Goal: Task Accomplishment & Management: Manage account settings

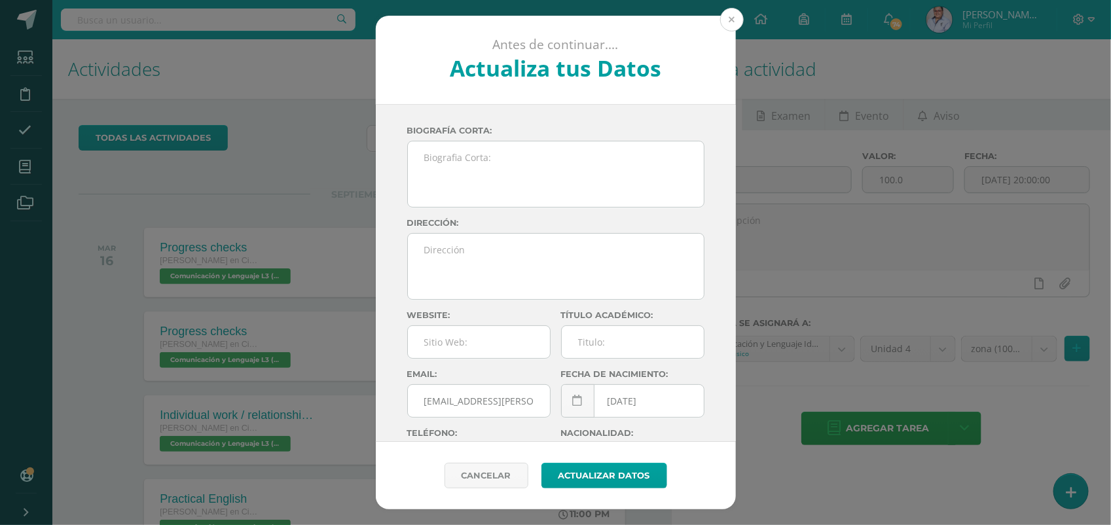
click at [735, 23] on button at bounding box center [732, 20] width 24 height 24
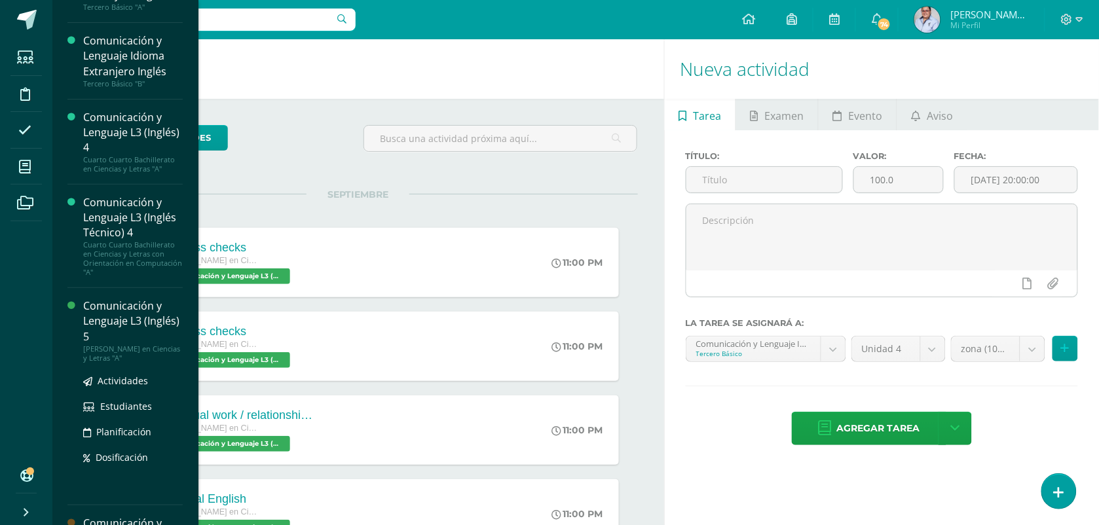
scroll to position [82, 0]
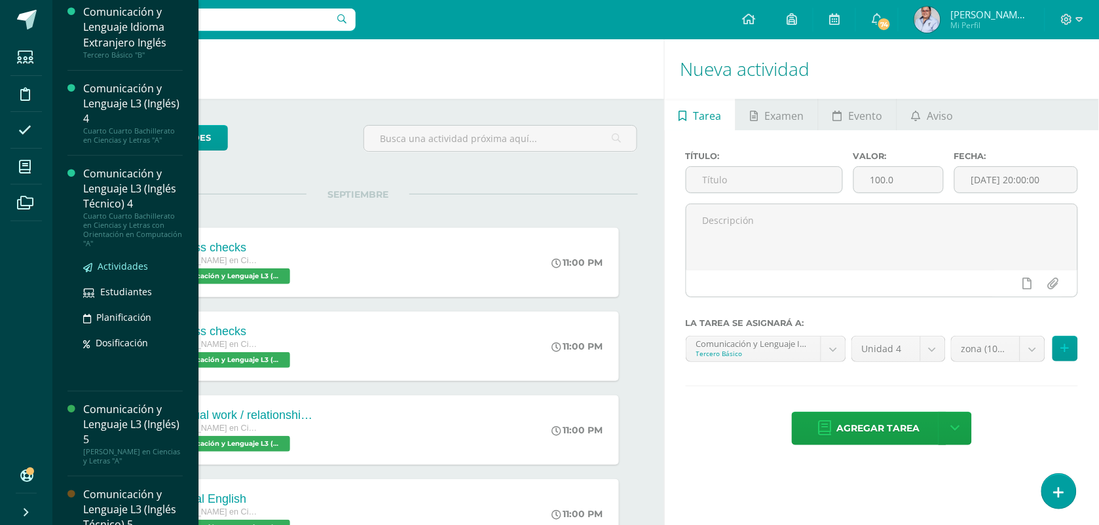
click at [121, 266] on span "Actividades" at bounding box center [123, 266] width 50 height 12
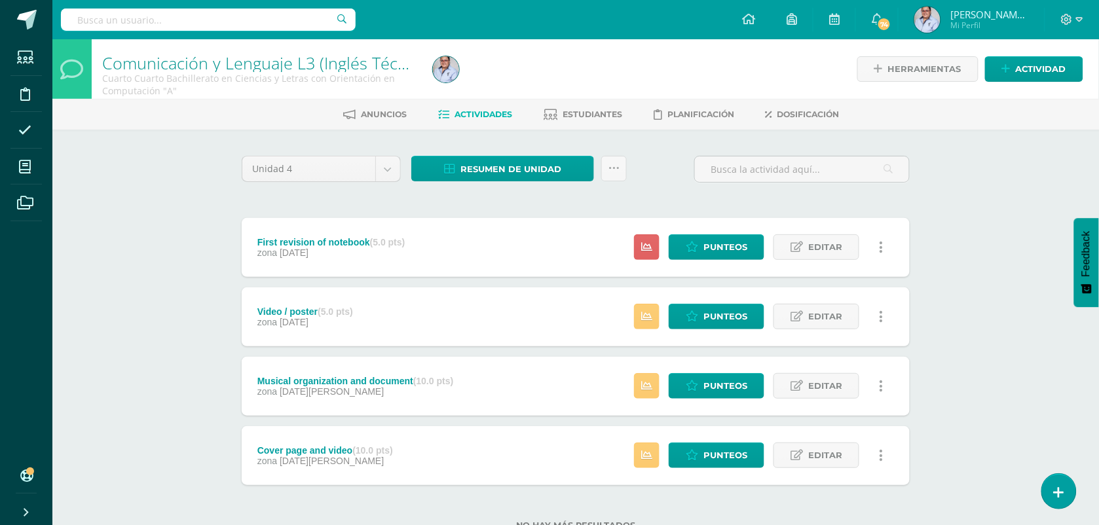
click at [179, 337] on div "Comunicación y Lenguaje L3 (Inglés Técnico) 4 Cuarto Cuarto Bachillerato en Cie…" at bounding box center [575, 305] width 1047 height 533
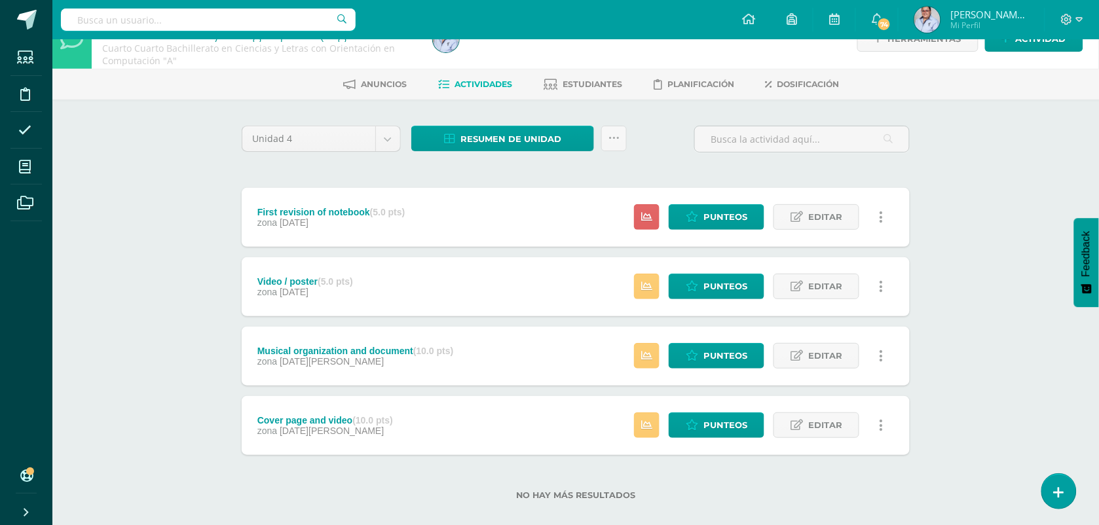
scroll to position [46, 0]
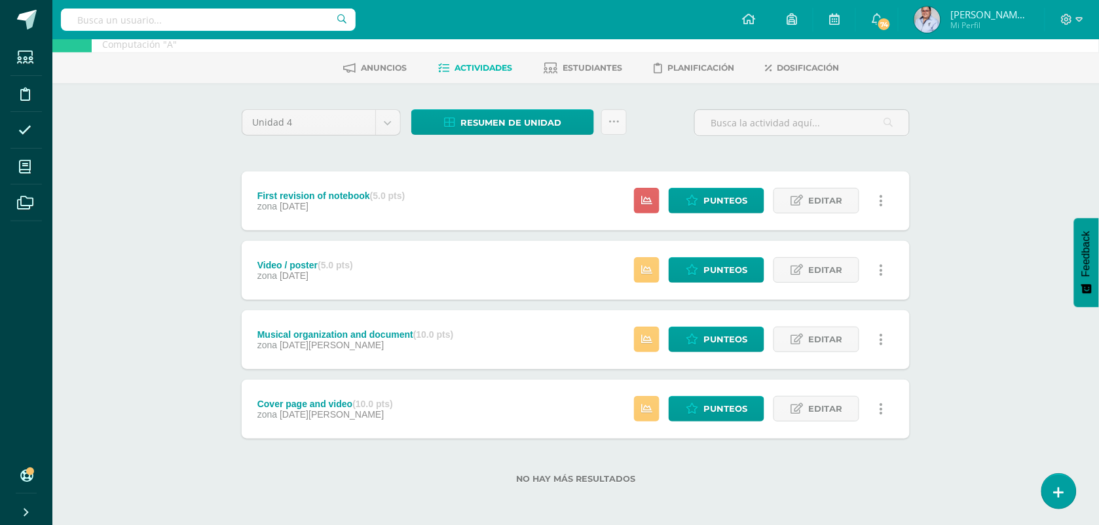
click at [153, 250] on div "Comunicación y Lenguaje L3 (Inglés Técnico) 4 Cuarto Cuarto Bachillerato en Cie…" at bounding box center [575, 259] width 1047 height 533
click at [959, 337] on div "Comunicación y Lenguaje L3 (Inglés Técnico) 4 Cuarto Cuarto Bachillerato en Cie…" at bounding box center [575, 259] width 1047 height 533
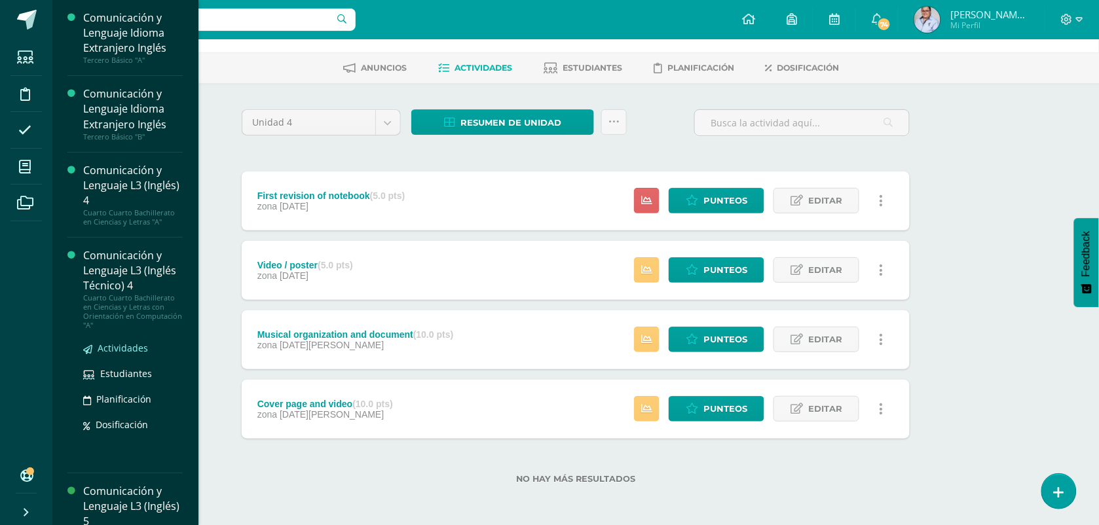
click at [122, 348] on span "Actividades" at bounding box center [123, 348] width 50 height 12
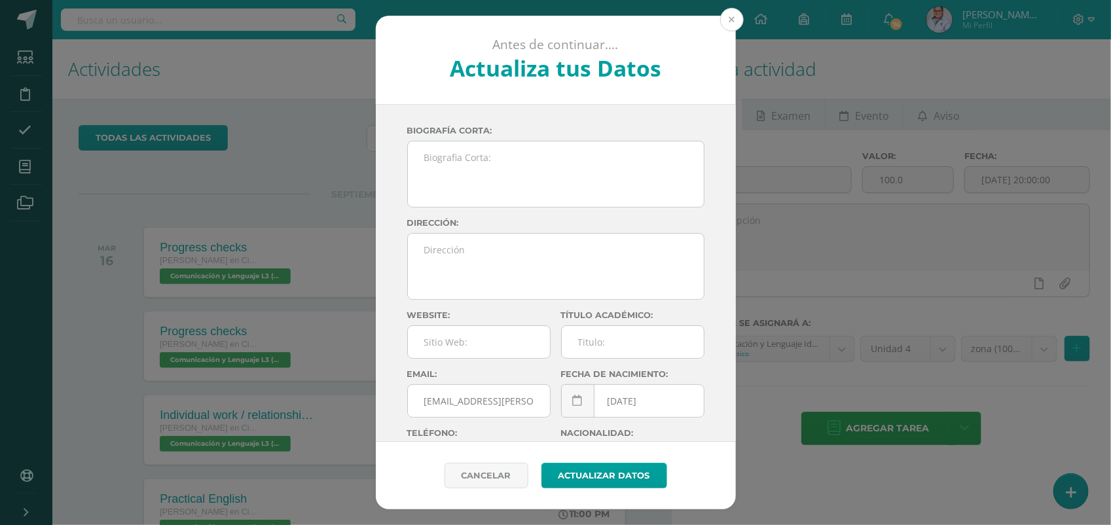
click at [734, 21] on button at bounding box center [732, 20] width 24 height 24
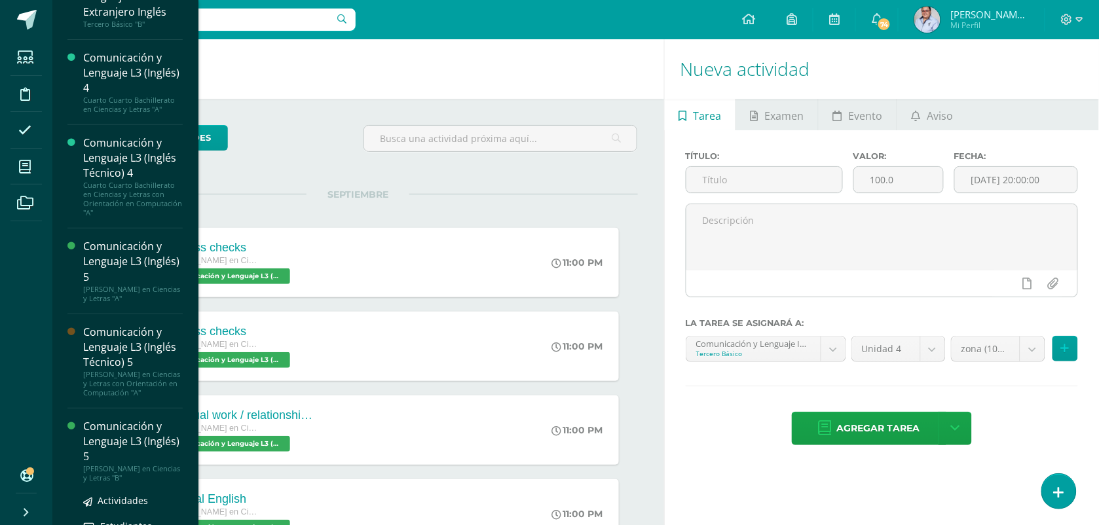
scroll to position [223, 0]
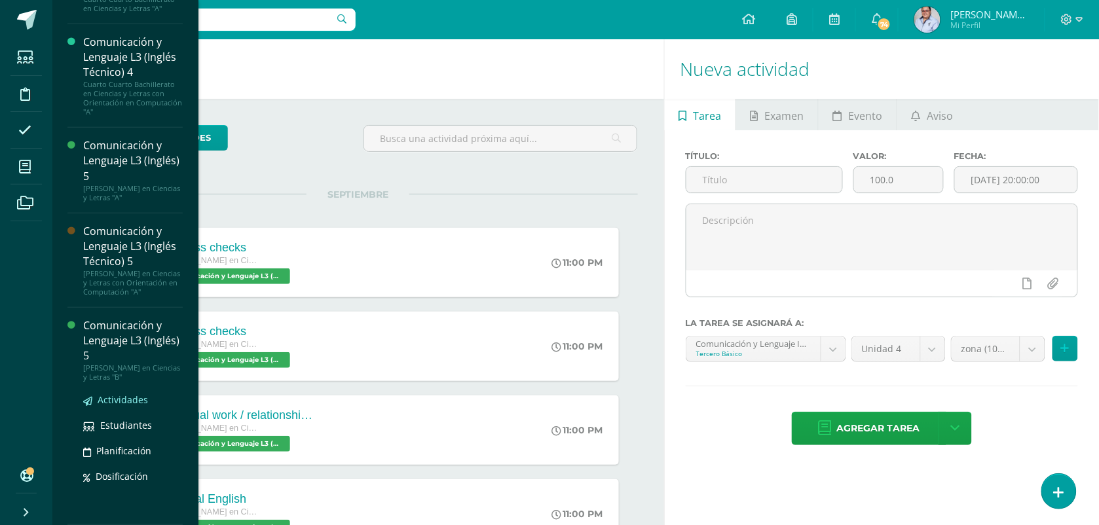
click at [129, 397] on span "Actividades" at bounding box center [123, 400] width 50 height 12
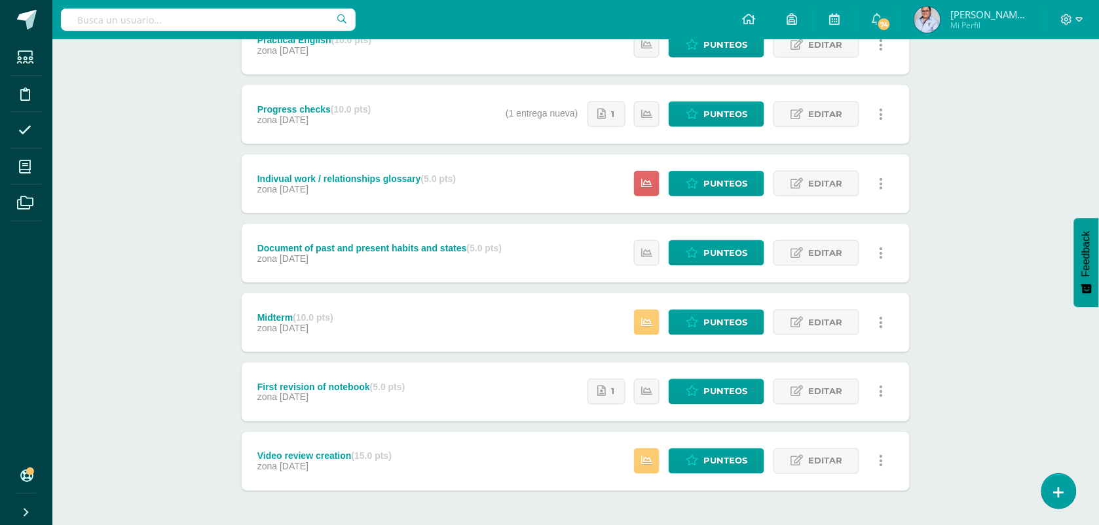
scroll to position [312, 0]
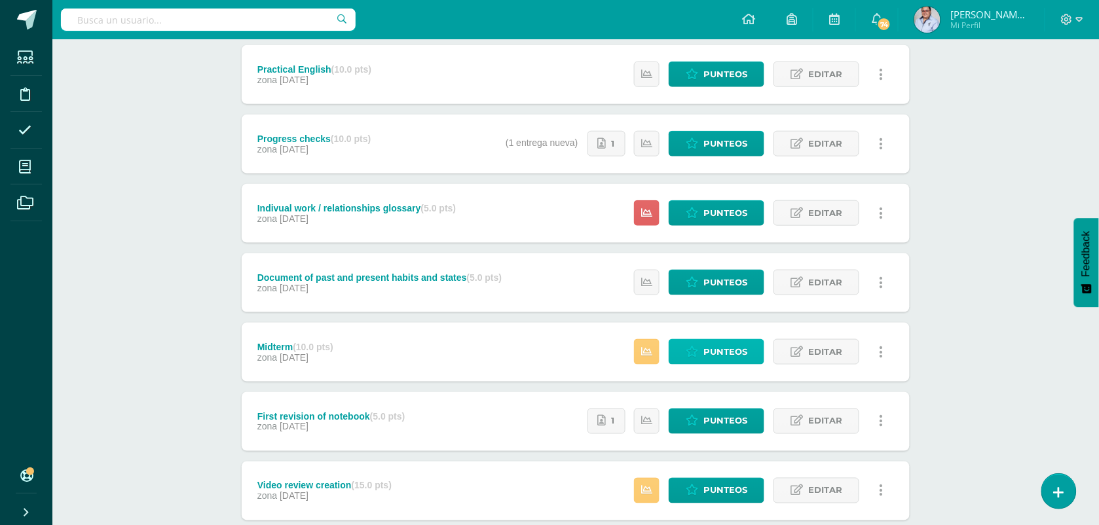
click at [715, 355] on span "Punteos" at bounding box center [725, 352] width 44 height 24
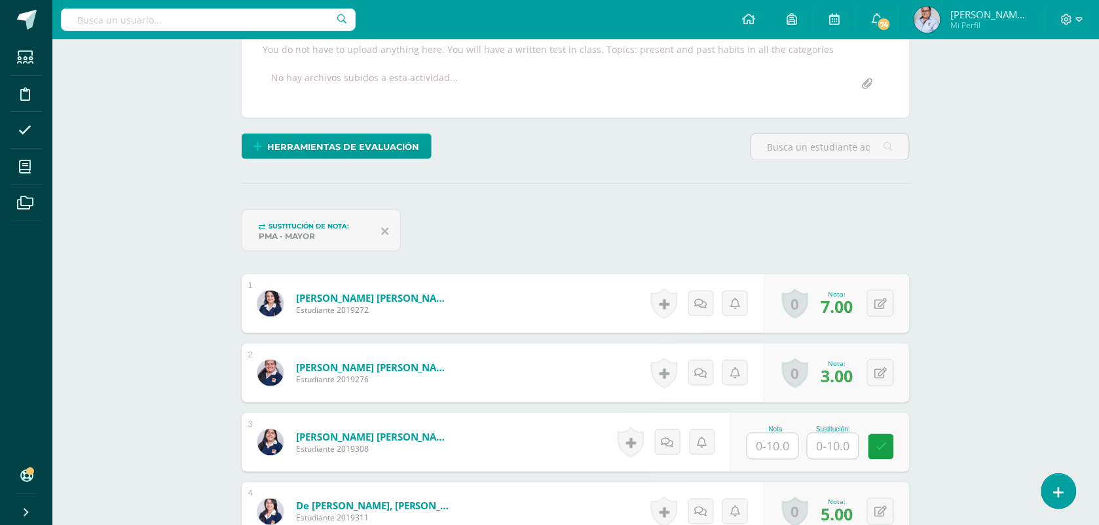
scroll to position [246, 0]
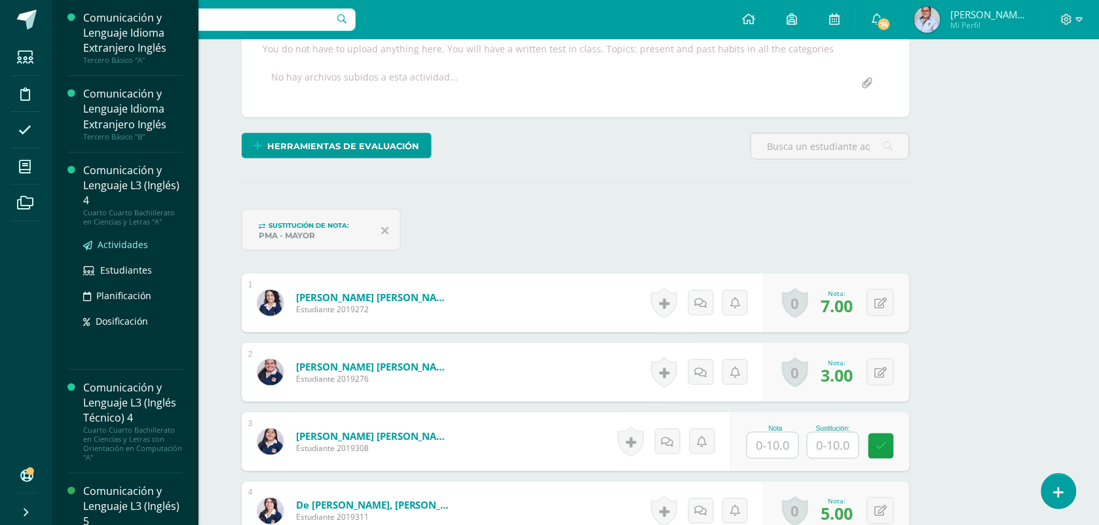
click at [119, 244] on span "Actividades" at bounding box center [123, 244] width 50 height 12
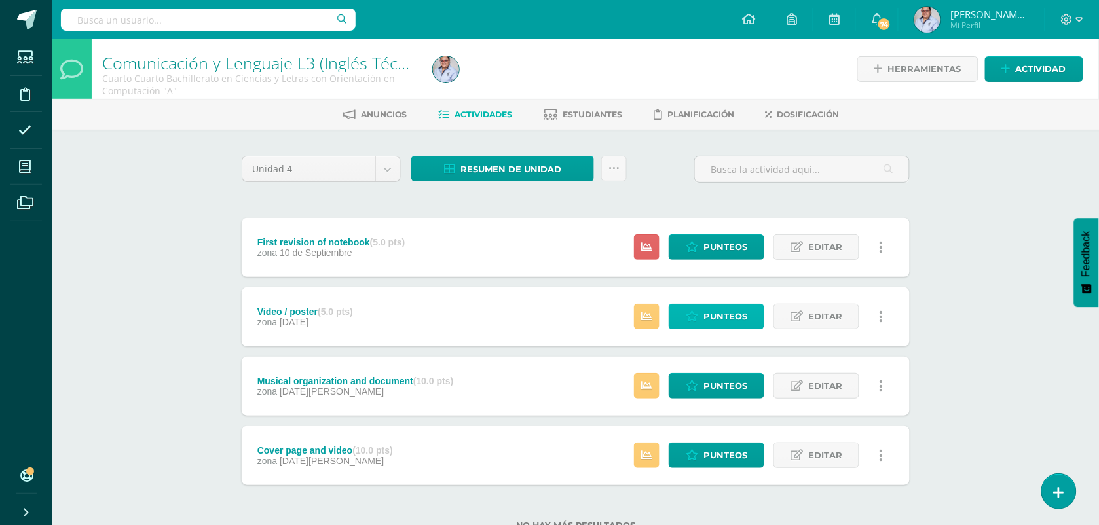
click at [737, 313] on span "Punteos" at bounding box center [725, 317] width 44 height 24
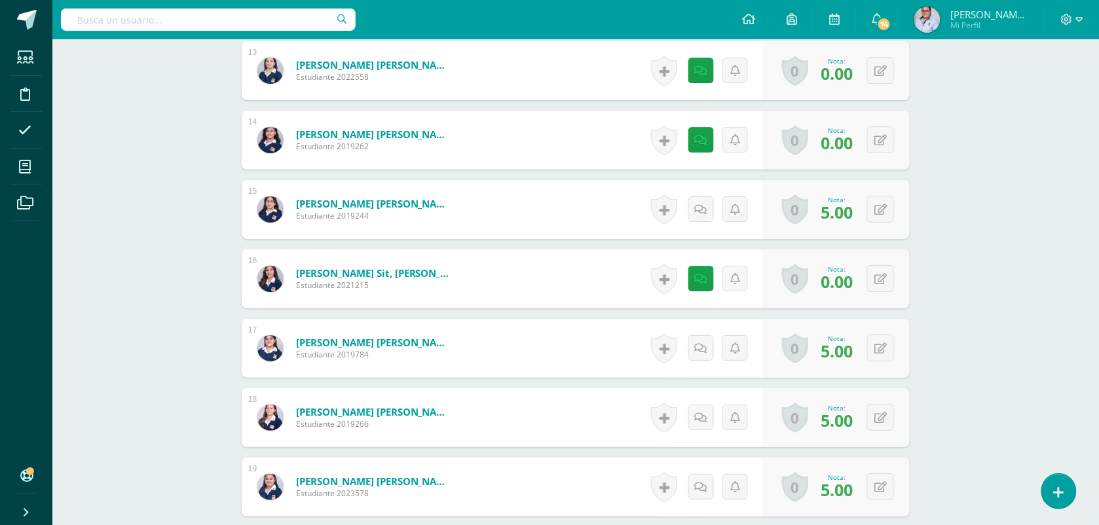
scroll to position [1286, 0]
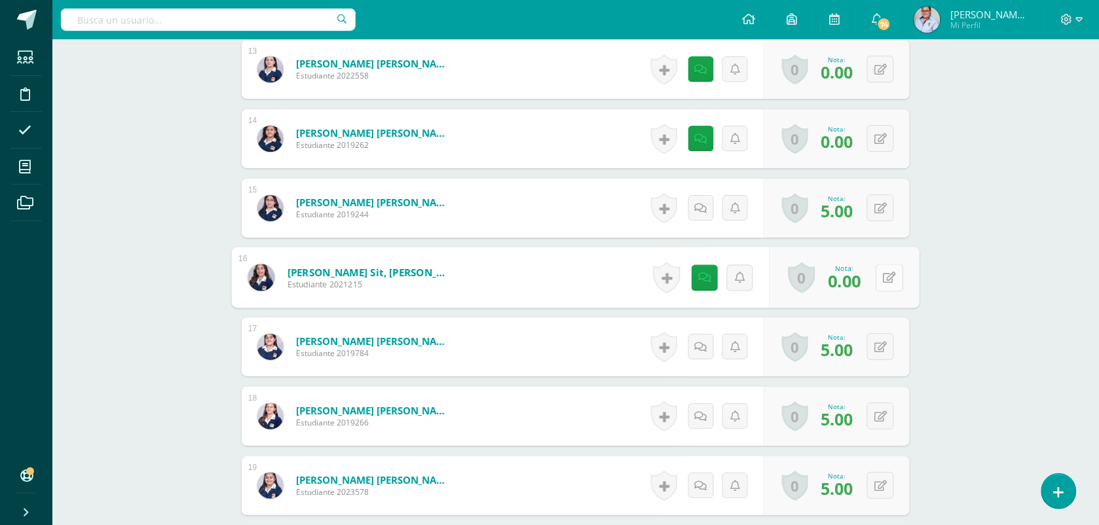
click at [893, 280] on button at bounding box center [890, 278] width 28 height 28
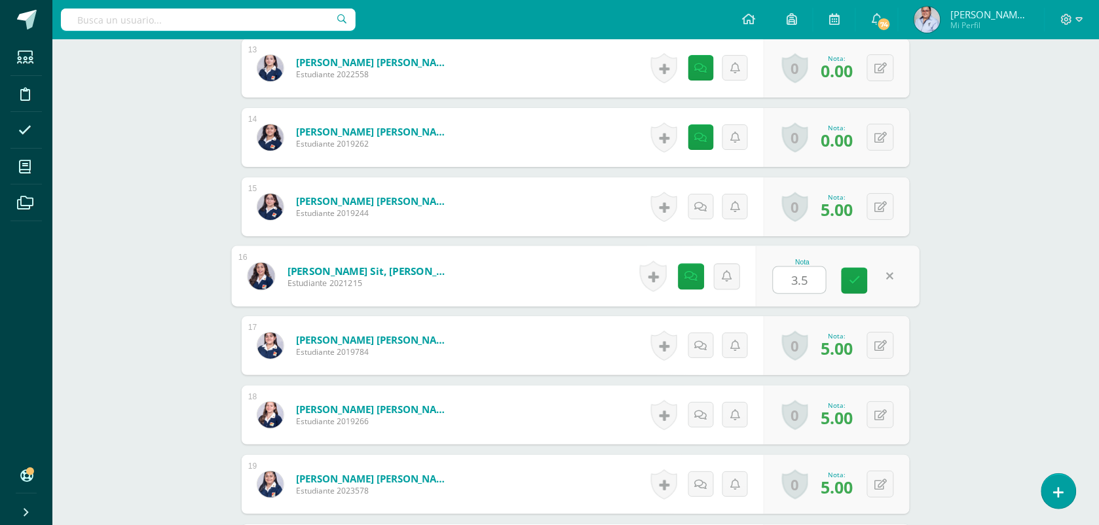
type input "3.5"
click at [871, 272] on div "Nota 3.5" at bounding box center [838, 276] width 164 height 61
click at [853, 280] on div "Nota: 3.50" at bounding box center [836, 276] width 43 height 28
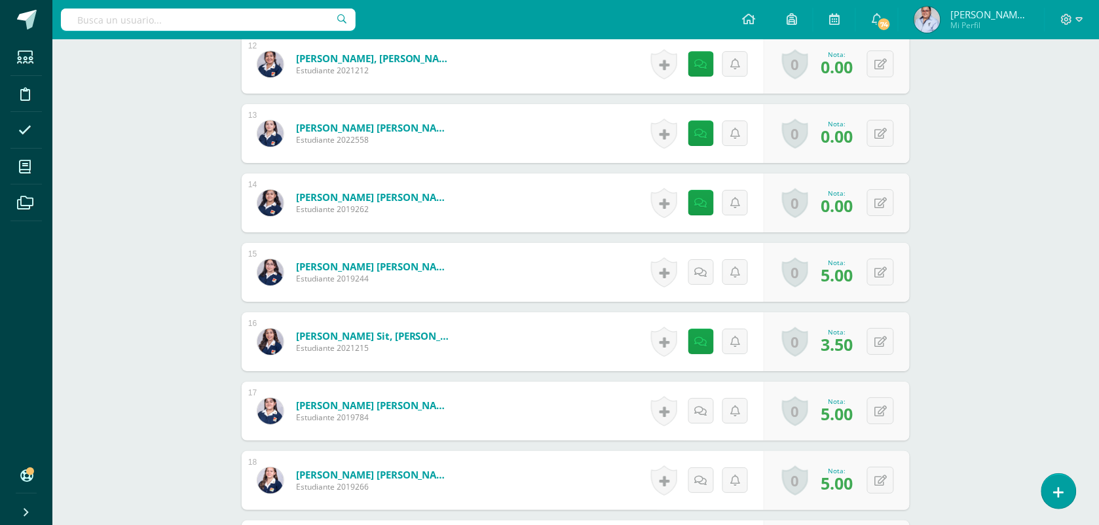
scroll to position [1123, 0]
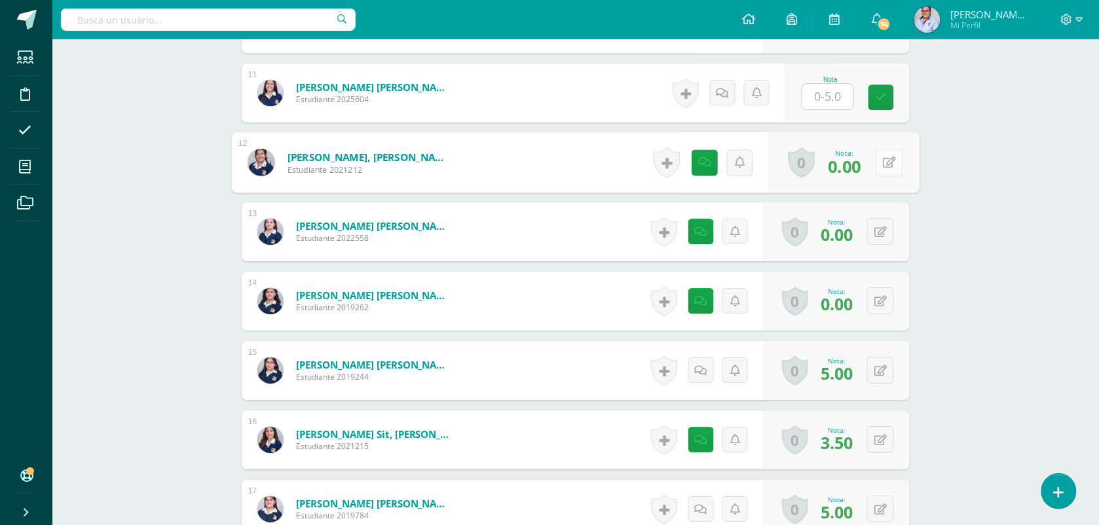
click at [883, 166] on icon at bounding box center [889, 162] width 13 height 11
drag, startPoint x: 849, startPoint y: 166, endPoint x: 869, endPoint y: 166, distance: 19.6
click at [853, 166] on icon at bounding box center [855, 166] width 12 height 11
type input "3.5"
click at [950, 166] on div "Comunicación y Lenguaje L3 (Inglés Técnico) 4 Cuarto Cuarto Bachillerato en Cie…" at bounding box center [575, 149] width 1047 height 2467
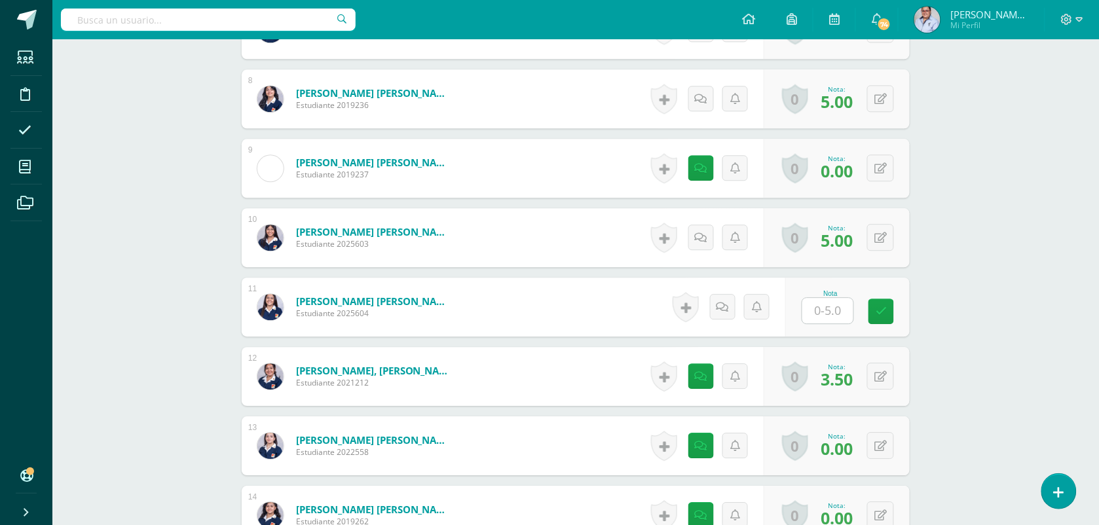
scroll to position [878, 0]
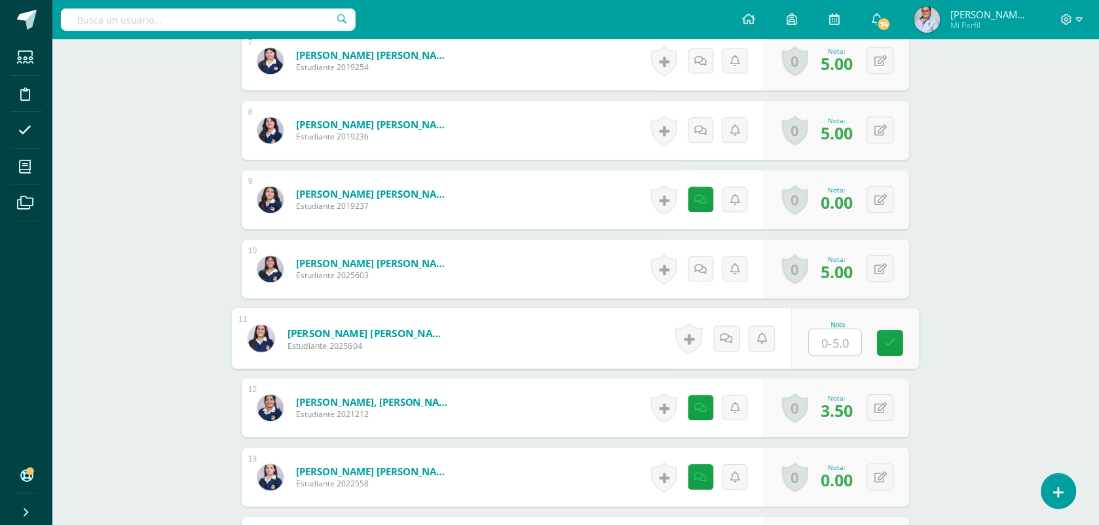
click at [830, 347] on input "text" at bounding box center [835, 342] width 52 height 26
click at [891, 344] on icon at bounding box center [891, 342] width 12 height 11
type input "0"
click at [944, 316] on div "Comunicación y Lenguaje L3 (Inglés Técnico) 4 Cuarto Cuarto Bachillerato en Cie…" at bounding box center [575, 395] width 1047 height 2467
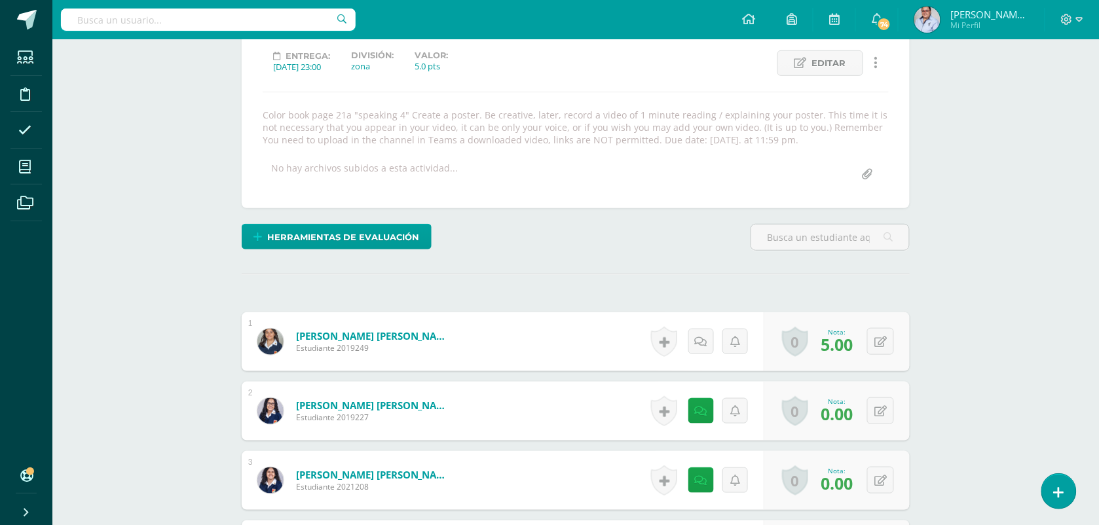
scroll to position [0, 0]
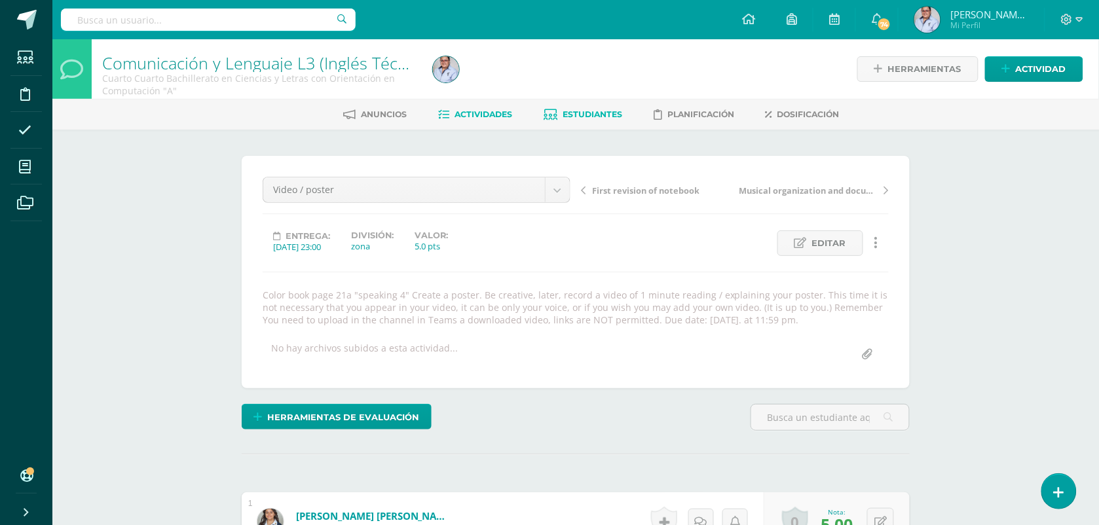
click at [616, 113] on span "Estudiantes" at bounding box center [593, 114] width 60 height 10
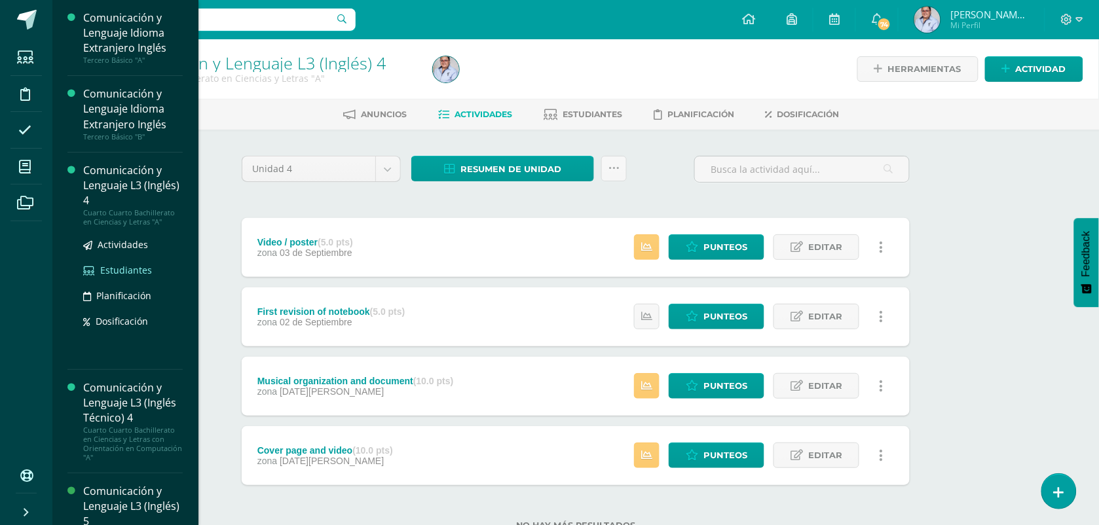
click at [118, 270] on span "Estudiantes" at bounding box center [126, 270] width 52 height 12
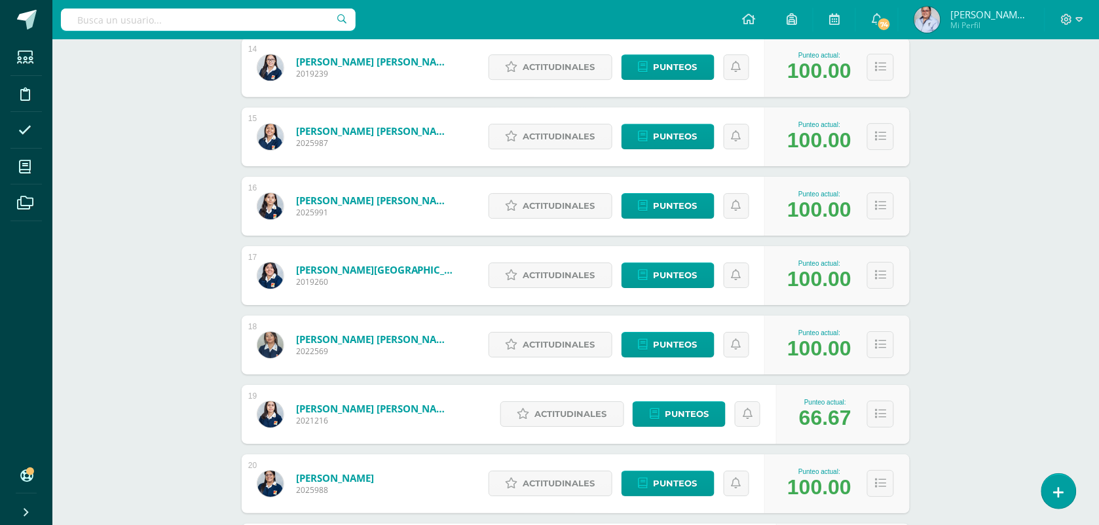
scroll to position [1310, 0]
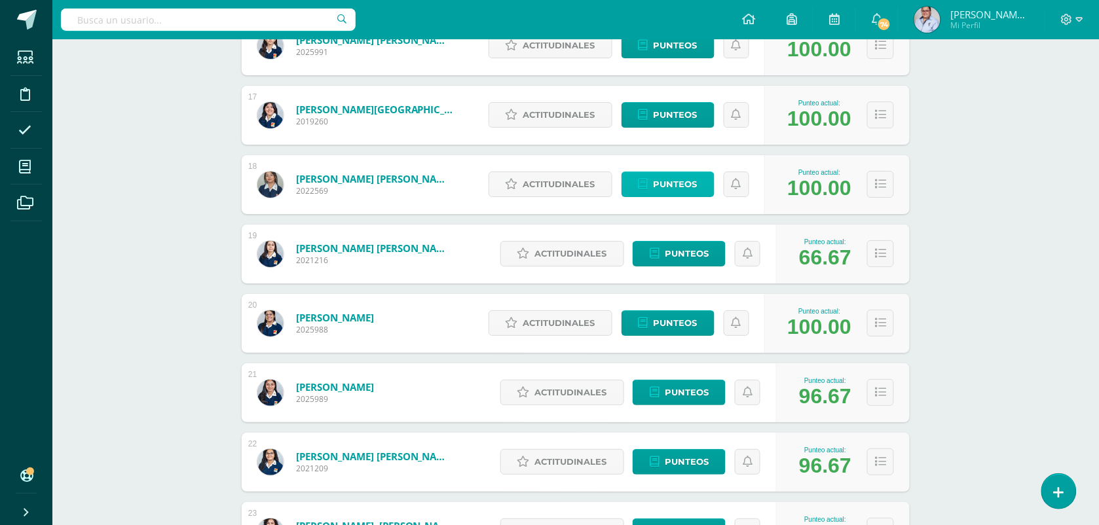
click at [682, 187] on span "Punteos" at bounding box center [676, 184] width 44 height 24
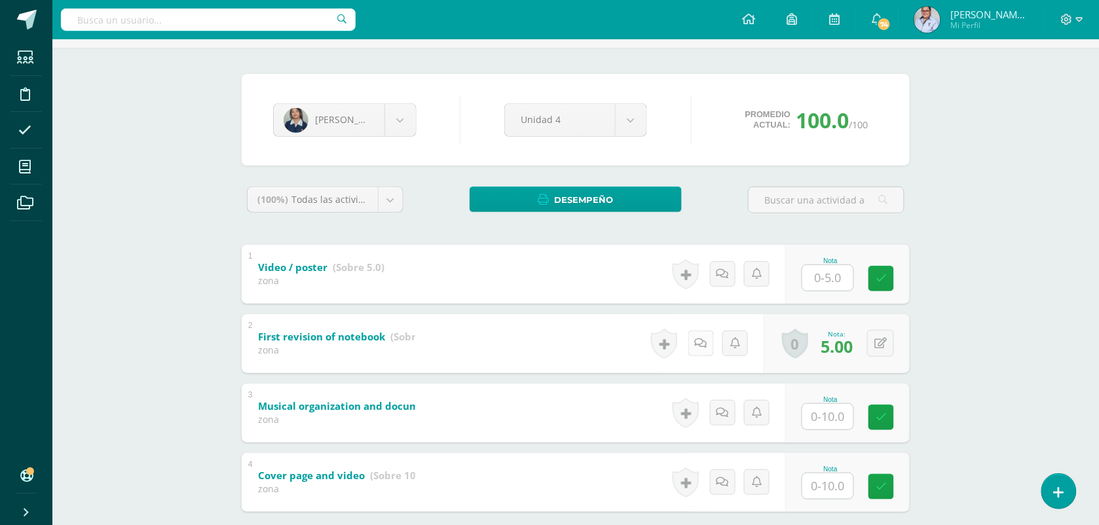
scroll to position [155, 0]
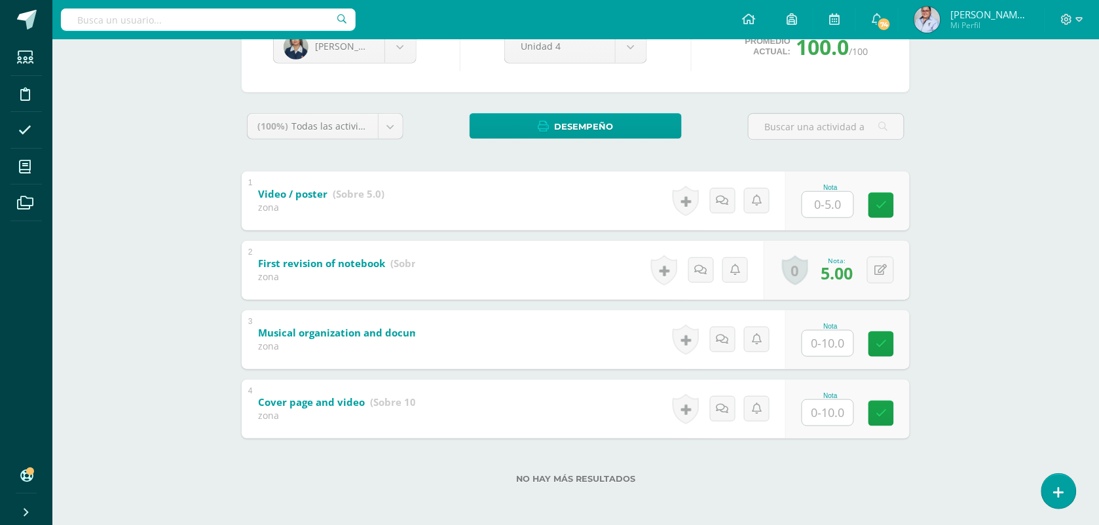
click at [842, 415] on input "text" at bounding box center [827, 413] width 51 height 26
type input "10"
click at [994, 312] on div "Comunicación y Lenguaje L3 (Inglés) 4 Cuarto Cuarto Bachillerato en Ciencias y …" at bounding box center [575, 205] width 1047 height 642
click at [827, 208] on input "text" at bounding box center [827, 205] width 51 height 26
type input "5"
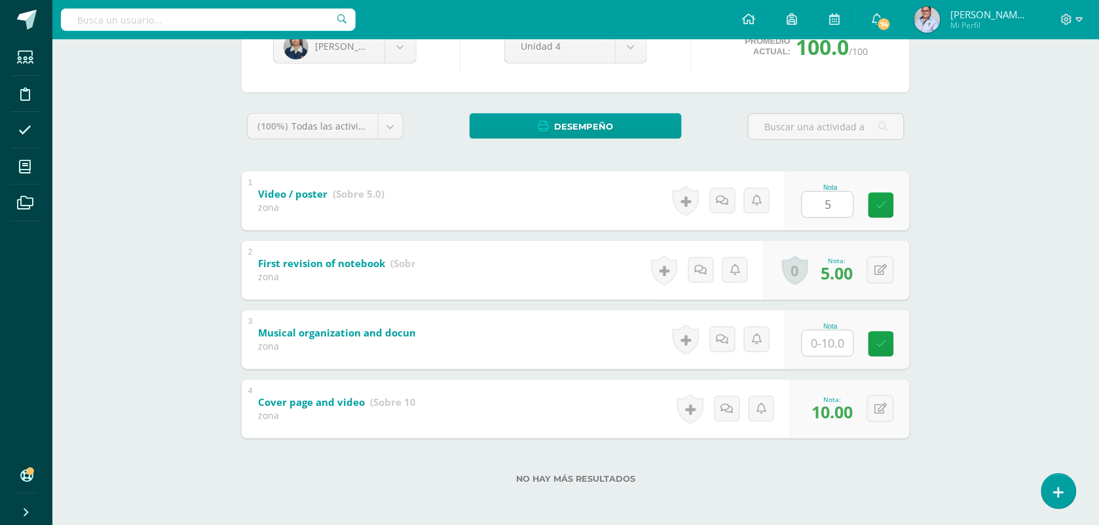
click at [961, 257] on div "Comunicación y Lenguaje L3 (Inglés) 4 Cuarto Cuarto Bachillerato en Ciencias y …" at bounding box center [575, 205] width 1047 height 642
click at [994, 261] on div "Comunicación y Lenguaje L3 (Inglés) 4 Cuarto Cuarto Bachillerato en Ciencias y …" at bounding box center [575, 205] width 1047 height 642
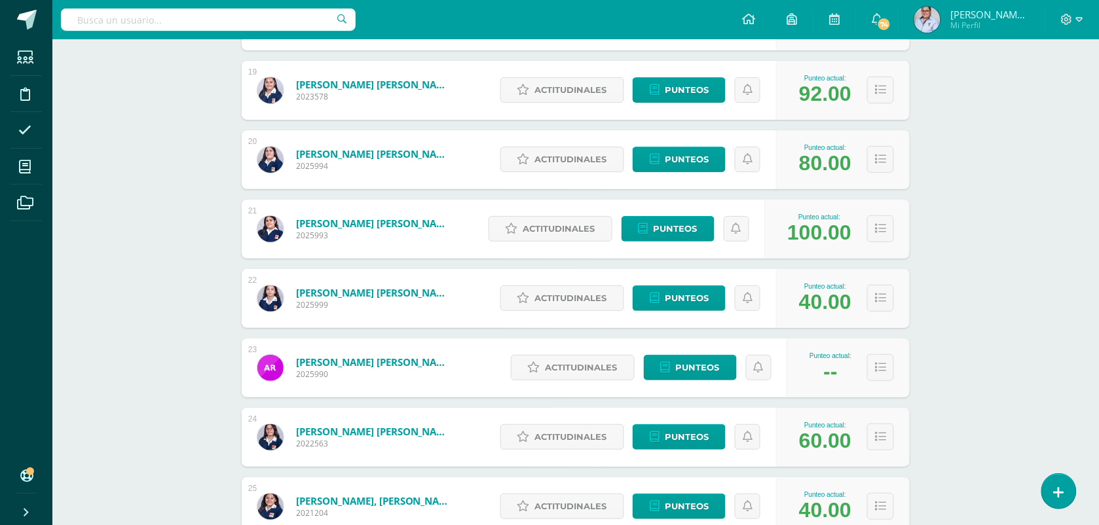
scroll to position [1546, 0]
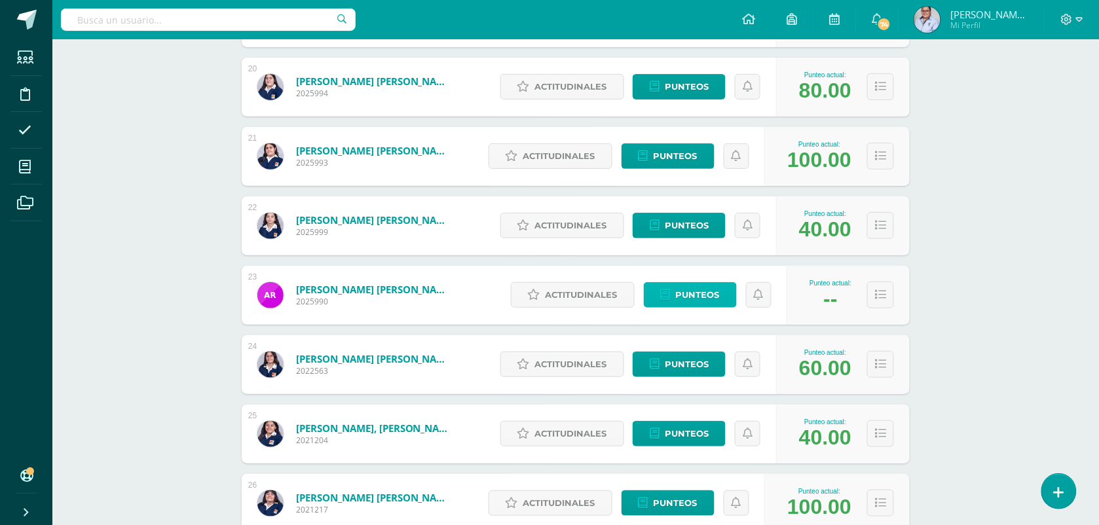
click at [686, 293] on span "Punteos" at bounding box center [698, 295] width 44 height 24
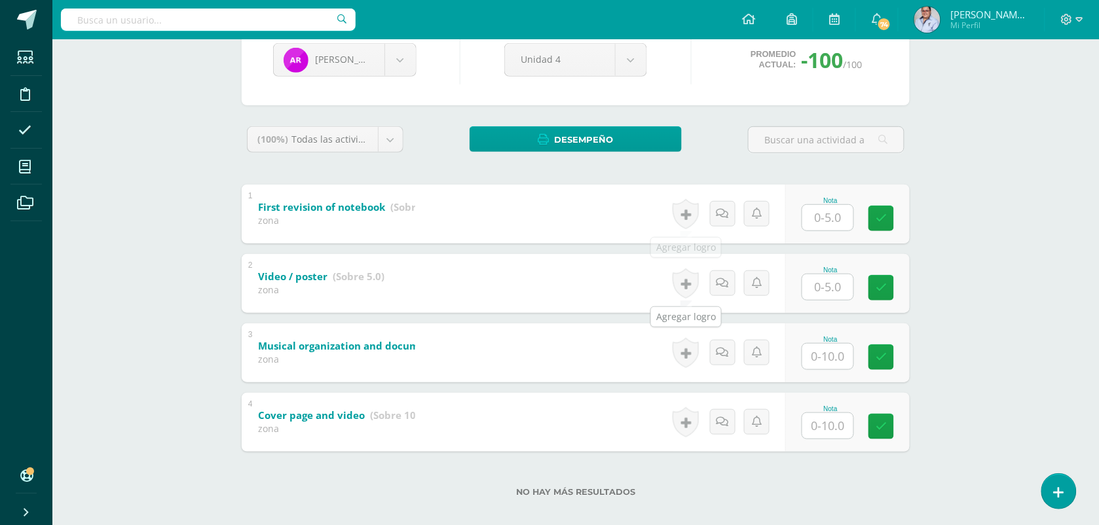
scroll to position [155, 0]
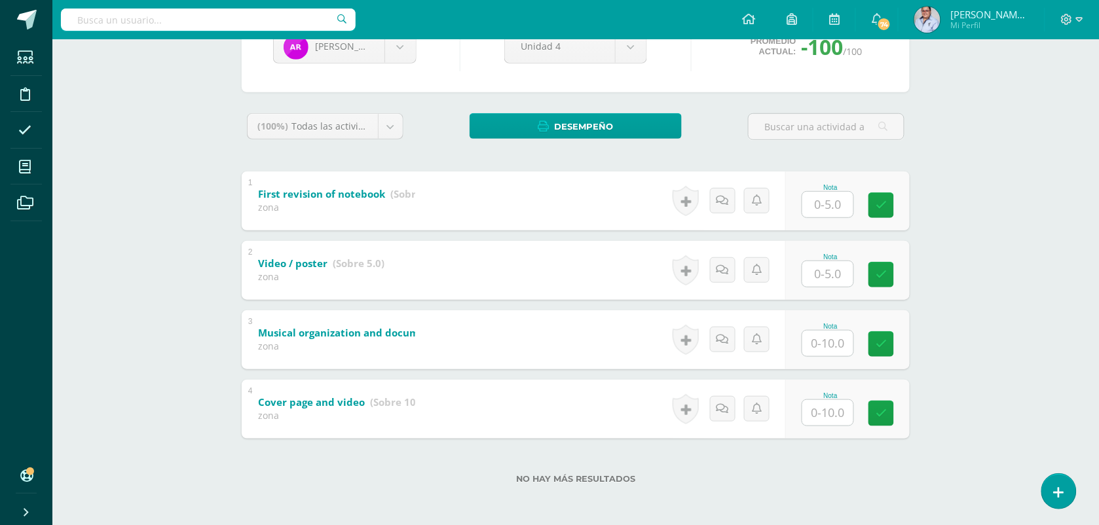
click at [828, 409] on input "text" at bounding box center [827, 413] width 51 height 26
type input "10"
click at [825, 204] on input "text" at bounding box center [827, 205] width 51 height 26
type input "5"
click at [820, 267] on input "text" at bounding box center [827, 274] width 51 height 26
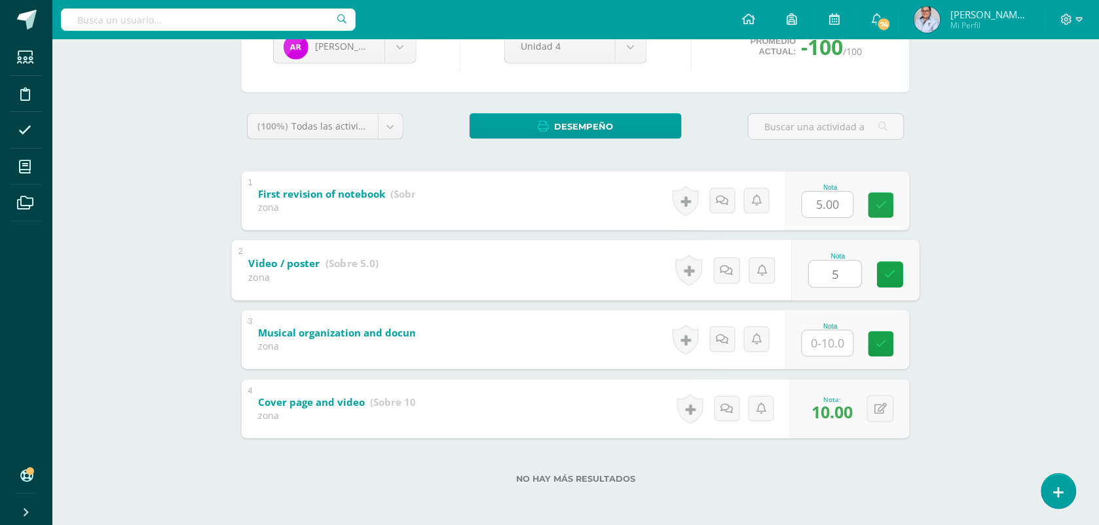
type input "5"
click at [1002, 234] on div "Comunicación y Lenguaje L3 (Inglés Técnico) 4 Cuarto Cuarto Bachillerato en Cie…" at bounding box center [575, 205] width 1047 height 642
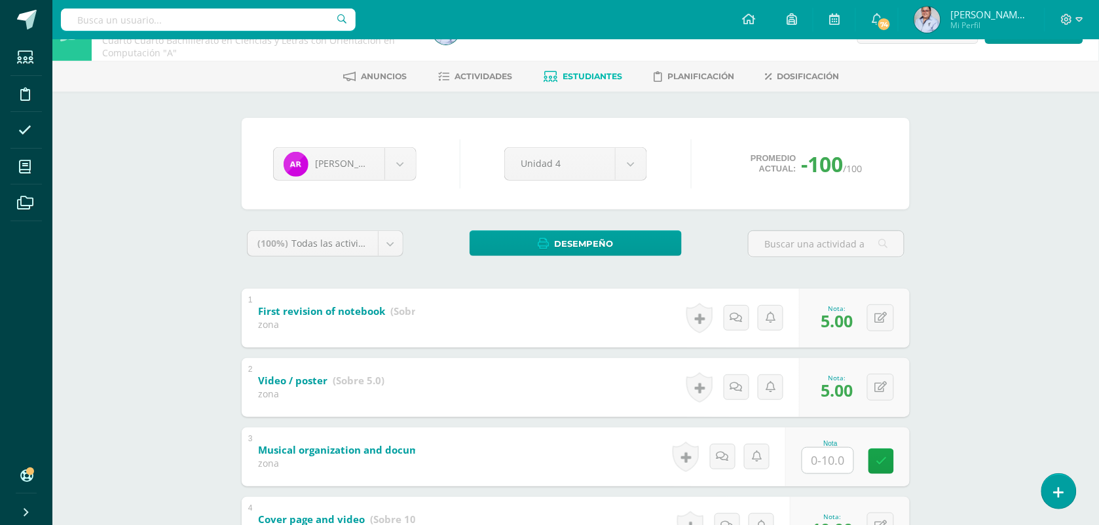
scroll to position [0, 0]
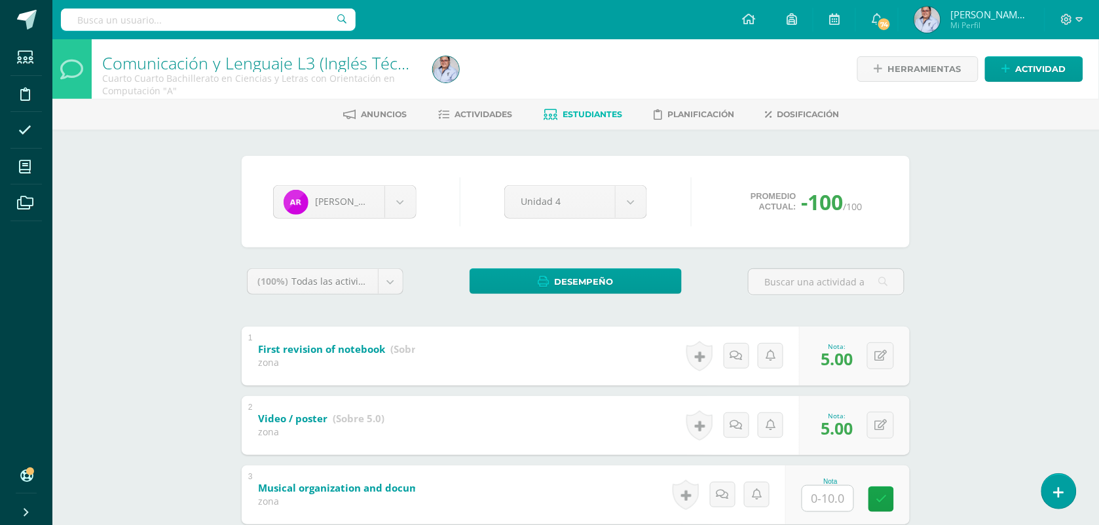
click at [580, 113] on span "Estudiantes" at bounding box center [593, 114] width 60 height 10
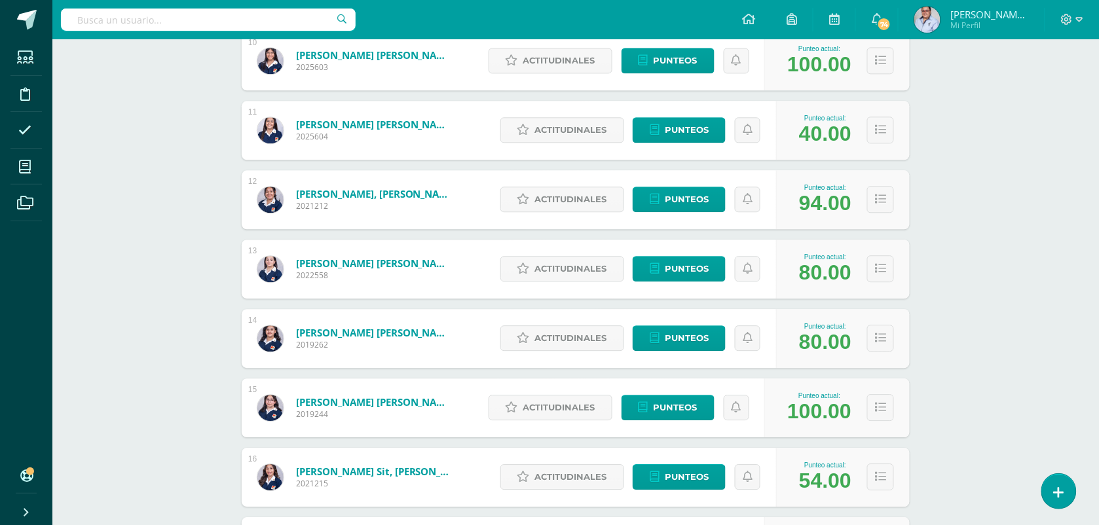
scroll to position [1137, 0]
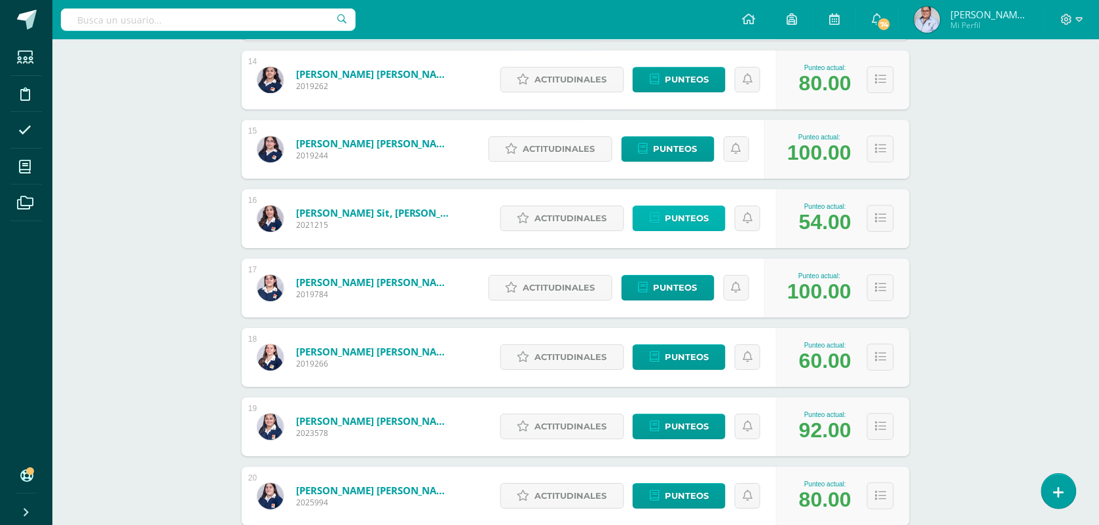
click at [690, 219] on span "Punteos" at bounding box center [687, 218] width 44 height 24
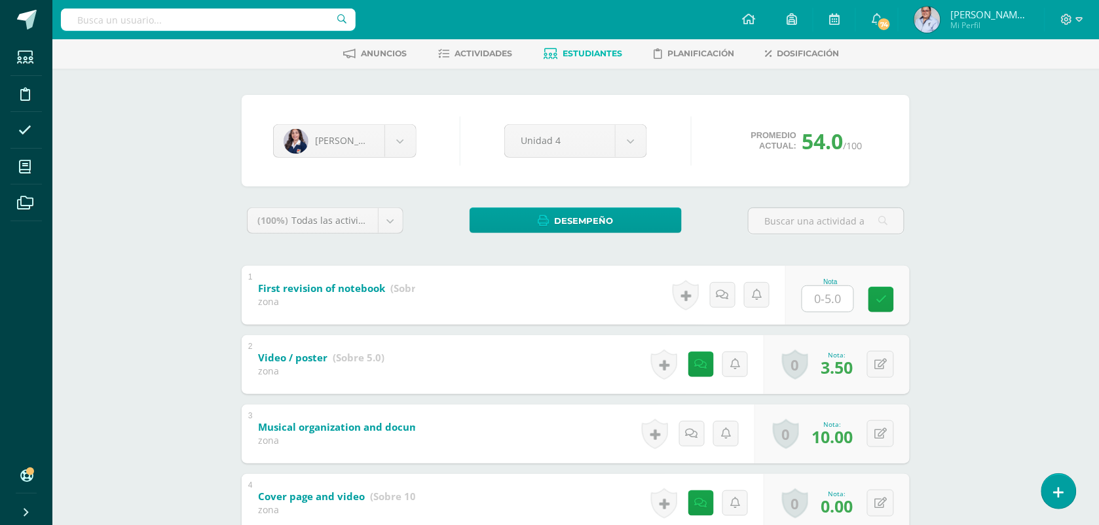
scroll to position [155, 0]
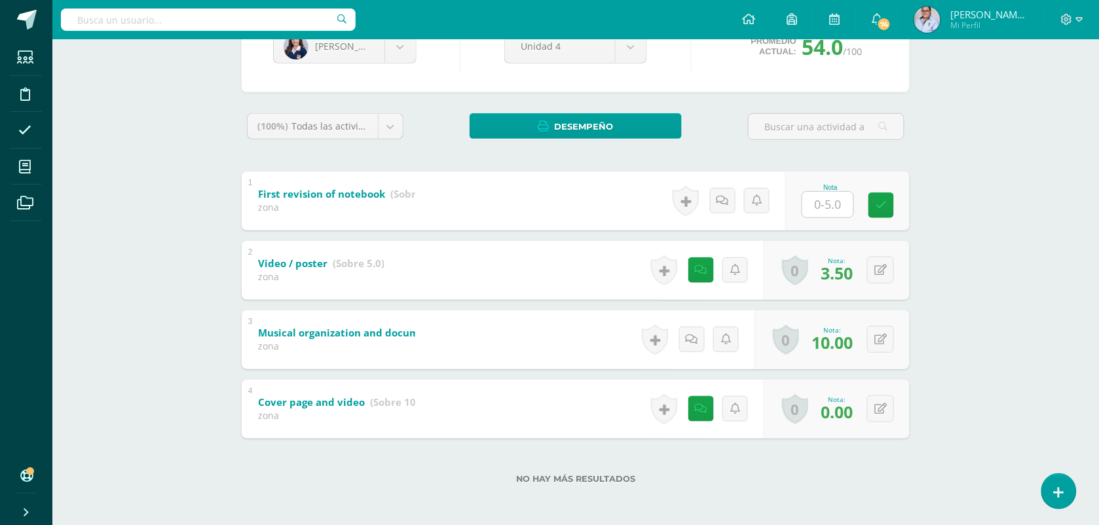
click at [825, 207] on input "text" at bounding box center [827, 205] width 51 height 26
type input "5"
click at [920, 198] on div "[PERSON_NAME] [PERSON_NAME] [PERSON_NAME] [PERSON_NAME] [PERSON_NAME] [PERSON_N…" at bounding box center [575, 249] width 720 height 551
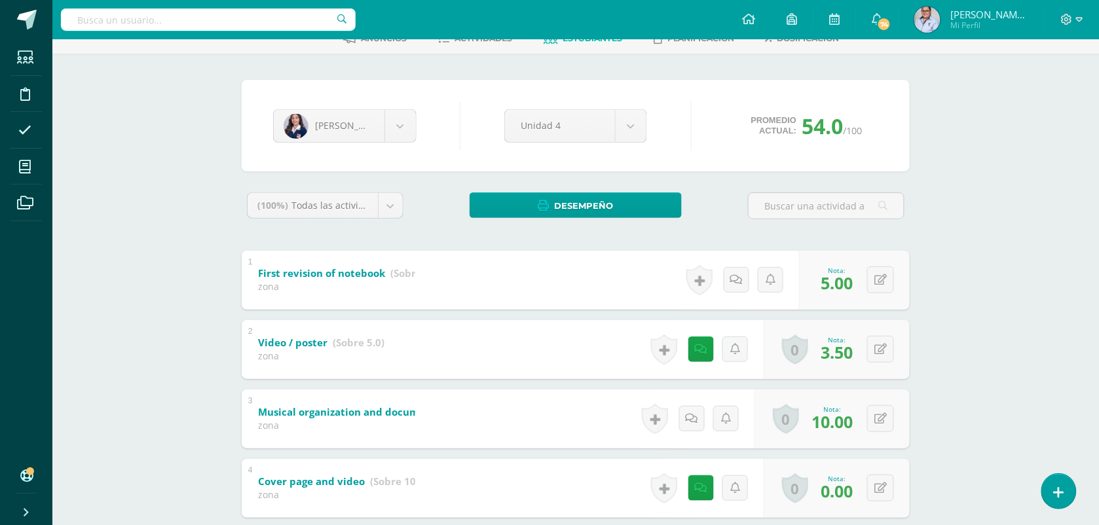
scroll to position [0, 0]
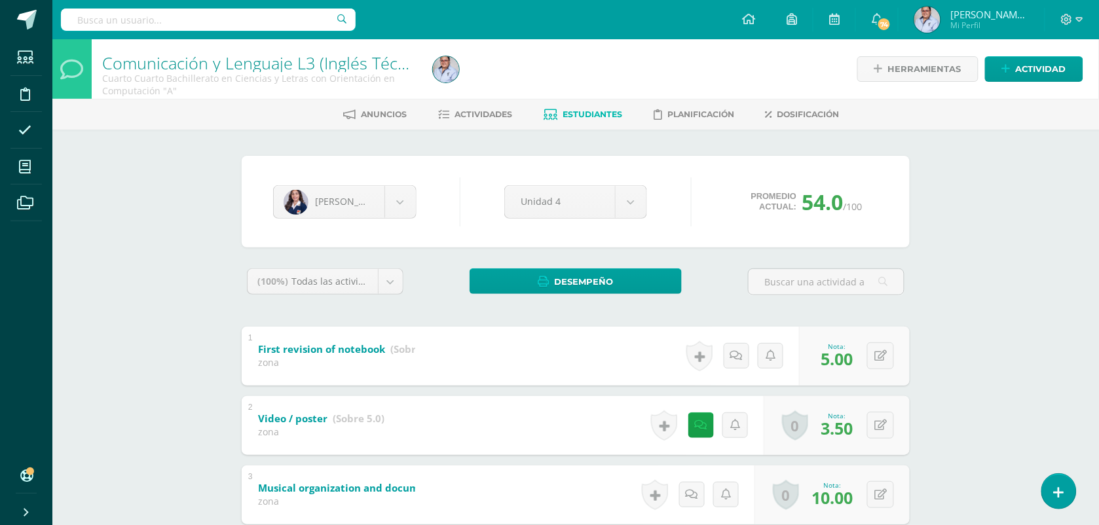
click at [596, 115] on span "Estudiantes" at bounding box center [593, 114] width 60 height 10
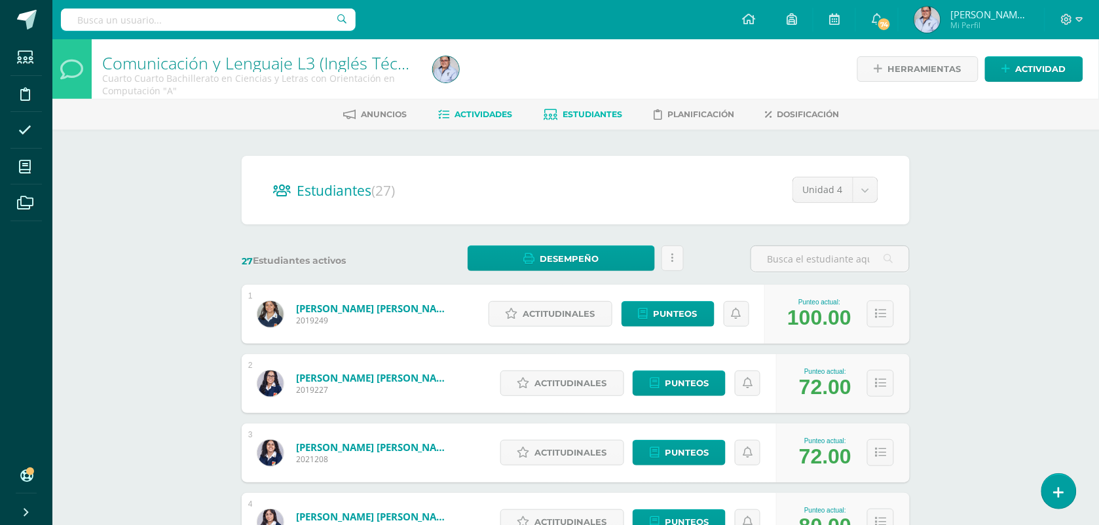
click at [493, 112] on span "Actividades" at bounding box center [484, 114] width 58 height 10
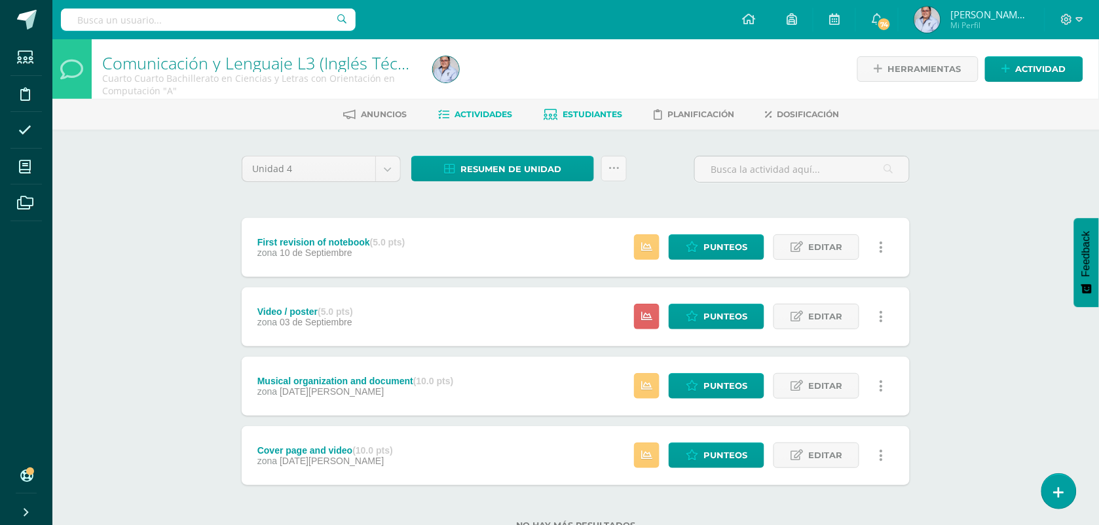
click at [581, 109] on span "Estudiantes" at bounding box center [593, 114] width 60 height 10
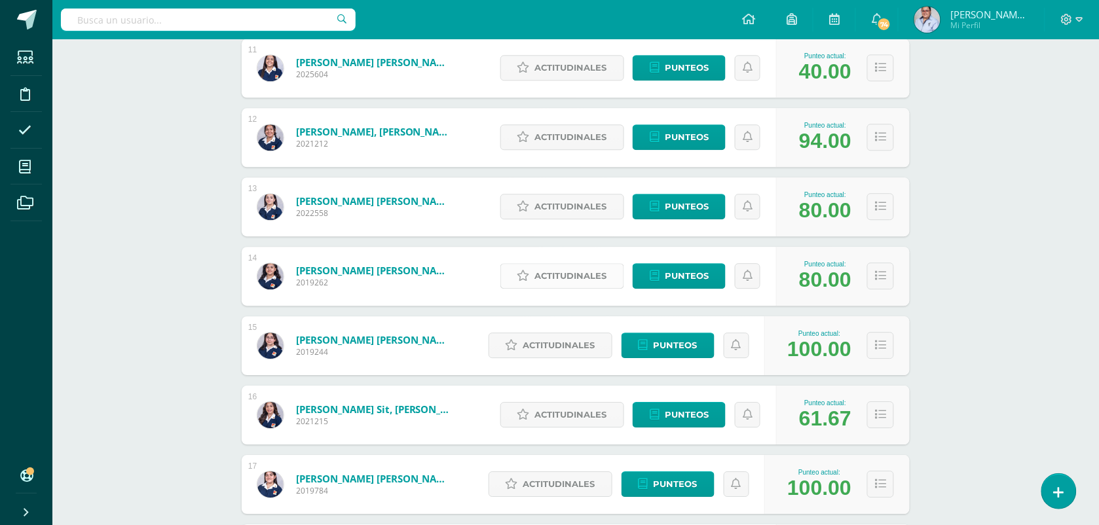
scroll to position [1098, 0]
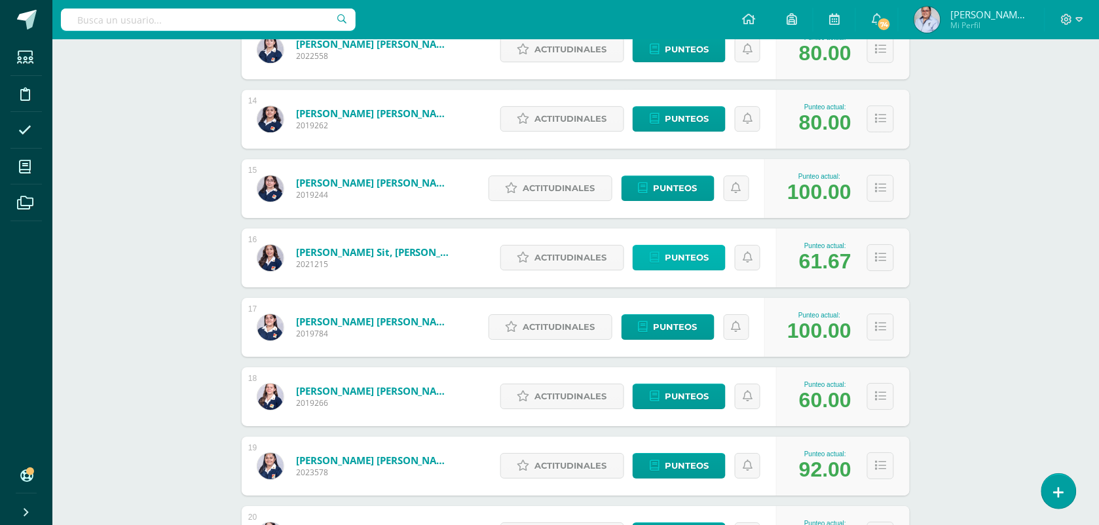
click at [677, 255] on span "Punteos" at bounding box center [687, 258] width 44 height 24
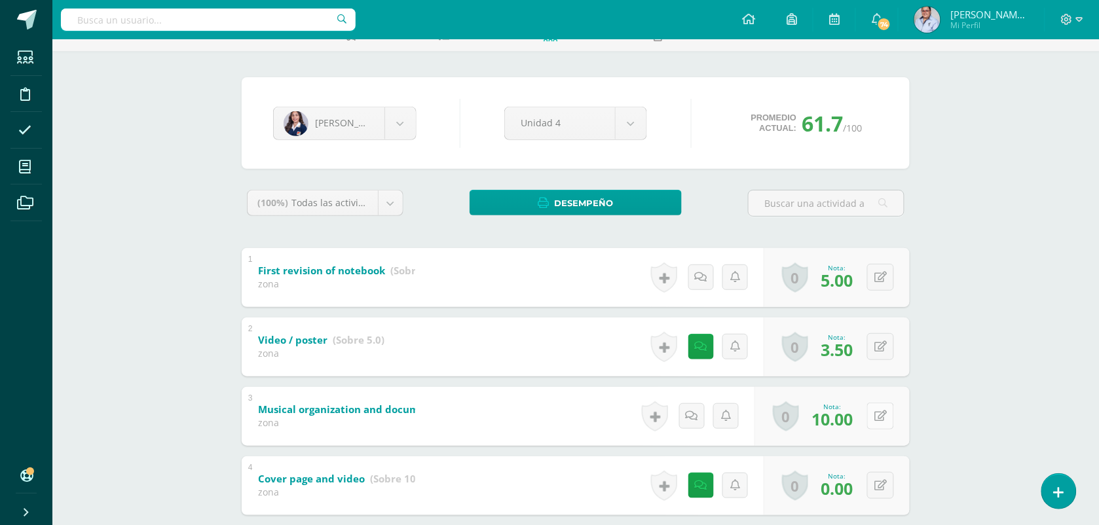
scroll to position [155, 0]
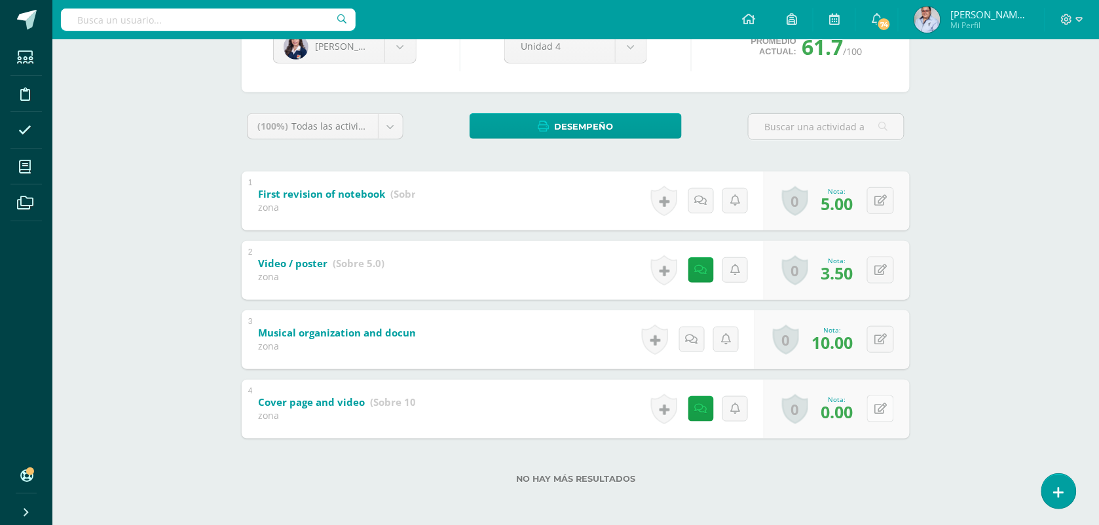
click at [882, 409] on icon at bounding box center [880, 408] width 12 height 11
type input "5"
click at [950, 345] on div "Comunicación y Lenguaje L3 (Inglés Técnico) 4 Cuarto Cuarto Bachillerato en Cie…" at bounding box center [575, 205] width 1047 height 642
click at [701, 401] on link at bounding box center [701, 409] width 26 height 26
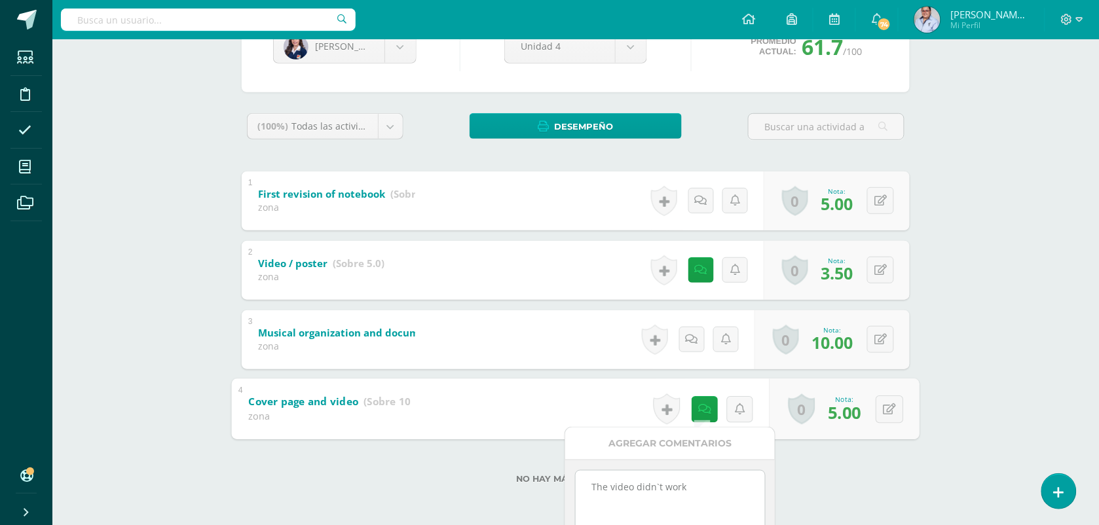
click at [702, 486] on textarea "The video didn`t work" at bounding box center [670, 503] width 189 height 65
click at [914, 483] on div "Fatima Palacios Carla Abadía Fátima Alvizures Emily Carías Ami Castillo María C…" at bounding box center [575, 250] width 679 height 499
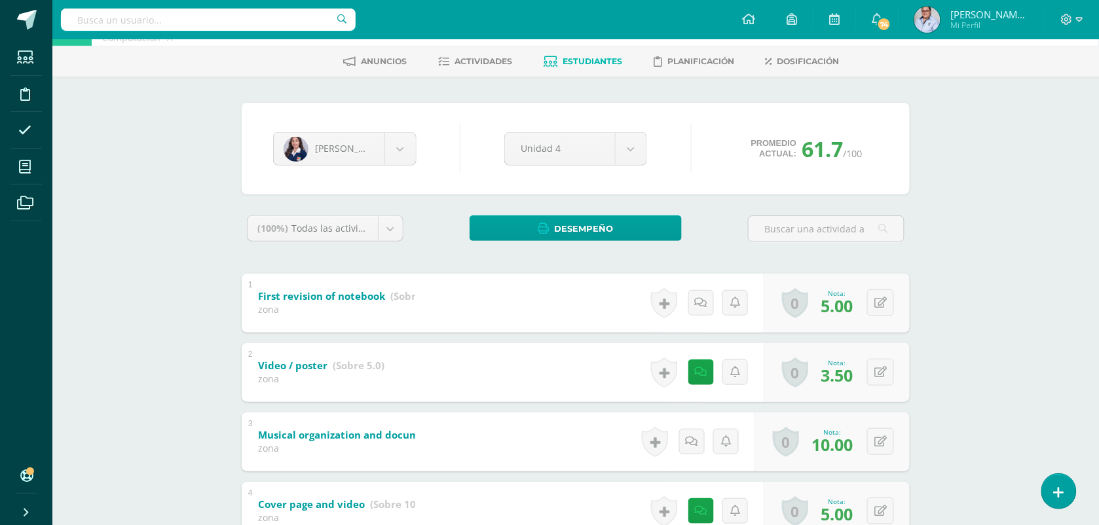
scroll to position [0, 0]
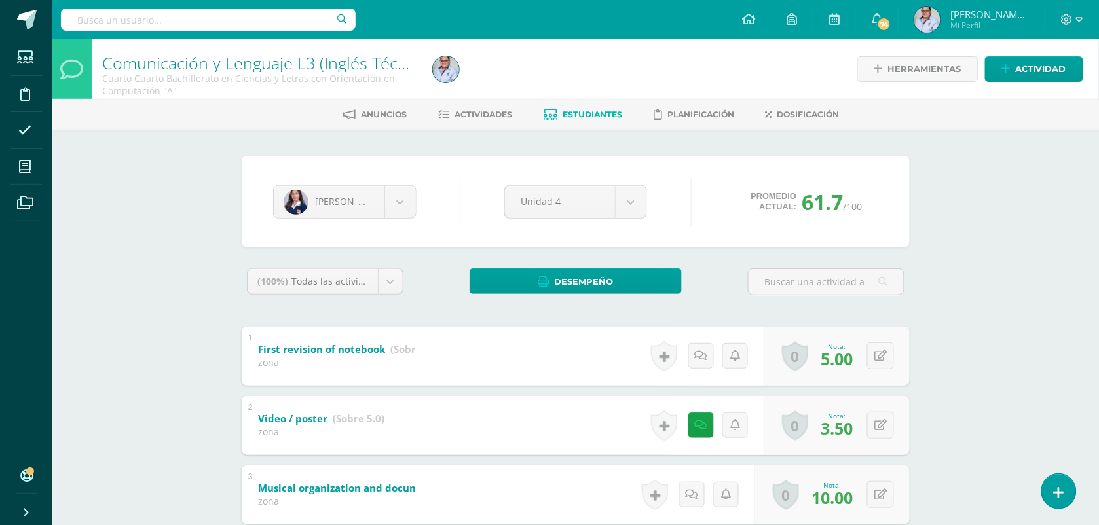
click at [587, 113] on span "Estudiantes" at bounding box center [593, 114] width 60 height 10
